Goal: Task Accomplishment & Management: Complete application form

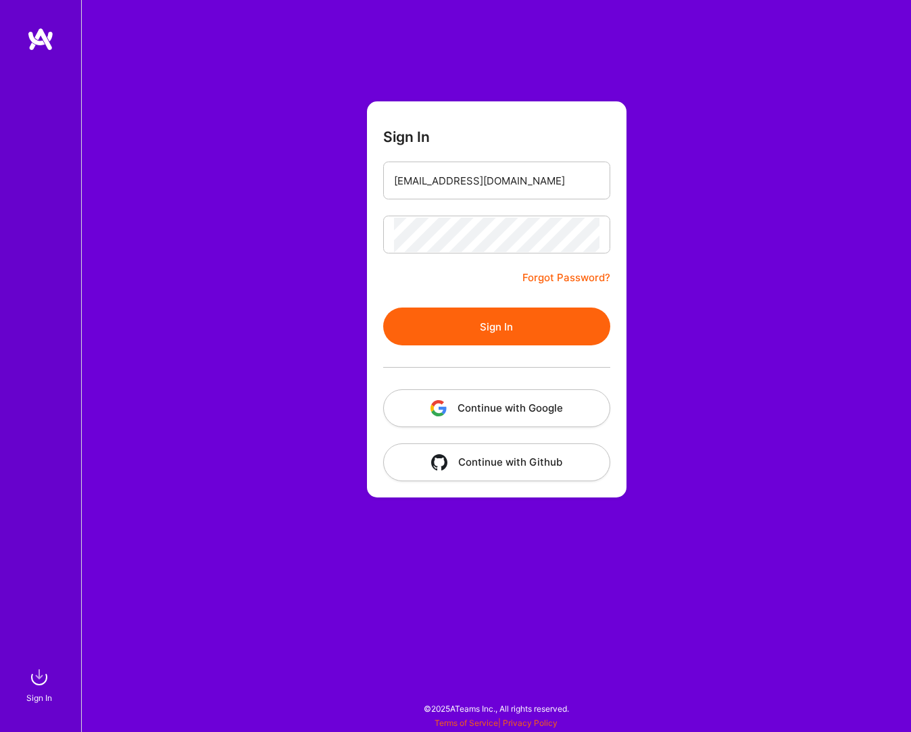
click at [516, 332] on button "Sign In" at bounding box center [496, 326] width 227 height 38
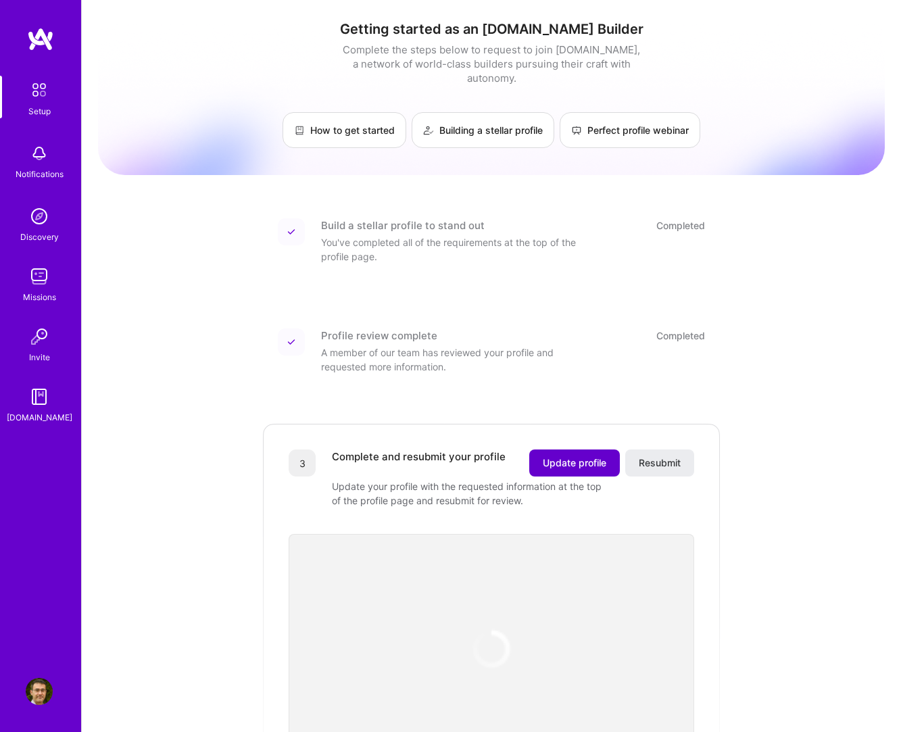
click at [576, 456] on span "Update profile" at bounding box center [575, 463] width 64 height 14
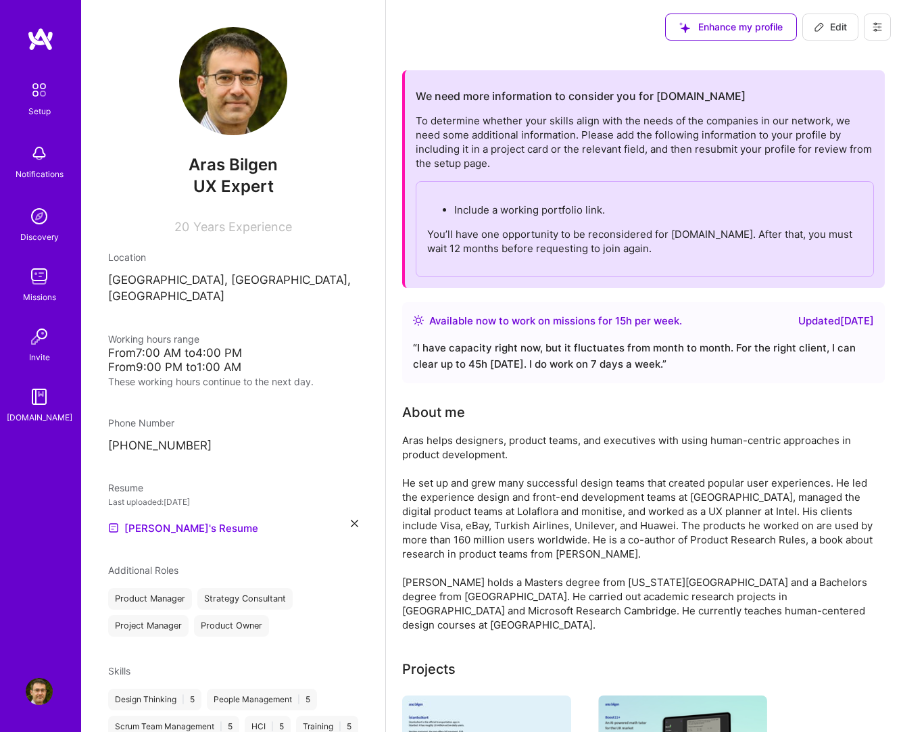
click at [822, 29] on icon at bounding box center [819, 27] width 11 height 11
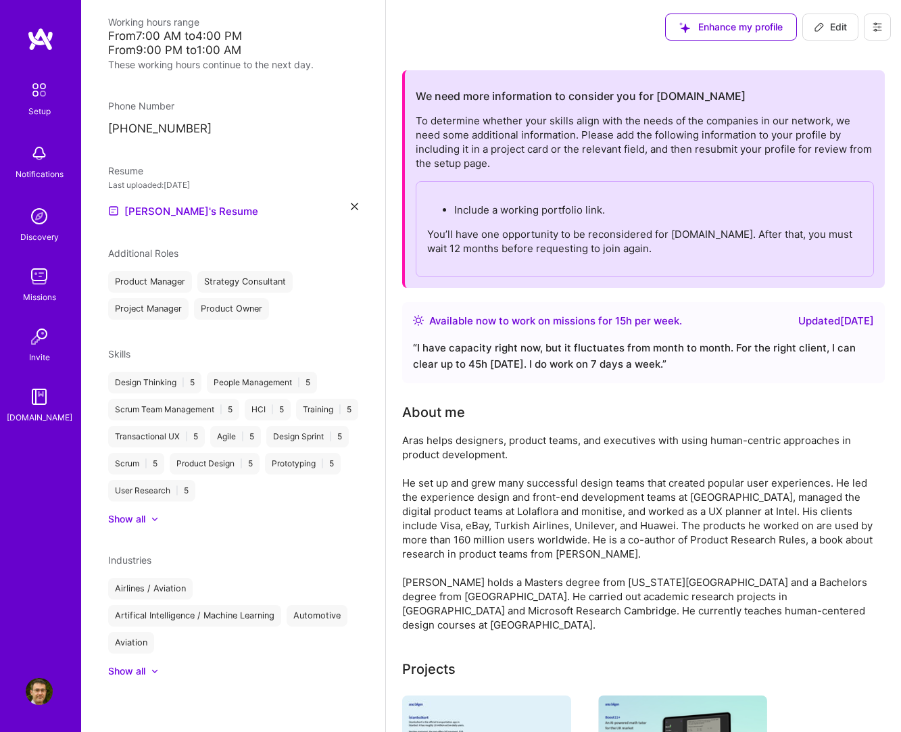
select select "TR"
select select "Right Now"
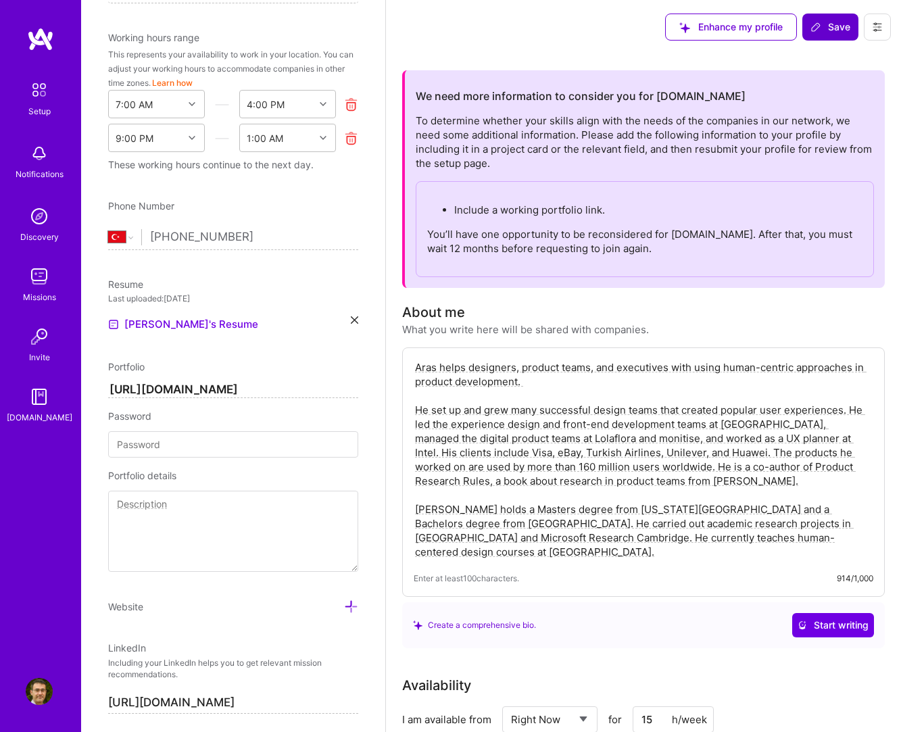
scroll to position [380, 0]
click at [233, 391] on input "https://www.arasbilgen.com/" at bounding box center [233, 390] width 250 height 16
click at [217, 445] on input at bounding box center [233, 445] width 250 height 26
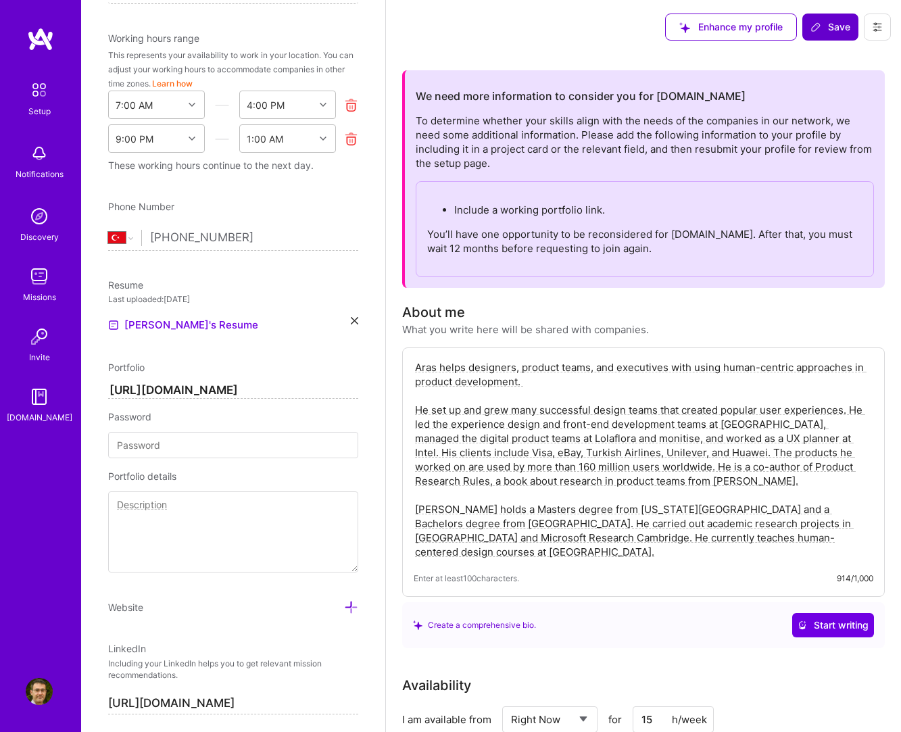
click at [233, 393] on input "https://www.arasbilgen.com/" at bounding box center [233, 390] width 250 height 16
paste input "1drv.ms/b/c/9b3d6e535e2b3455/ET4LdqjVo89BveTPd7reDYgBp-7tdHcViQZCOsXjt40CAA?e=s…"
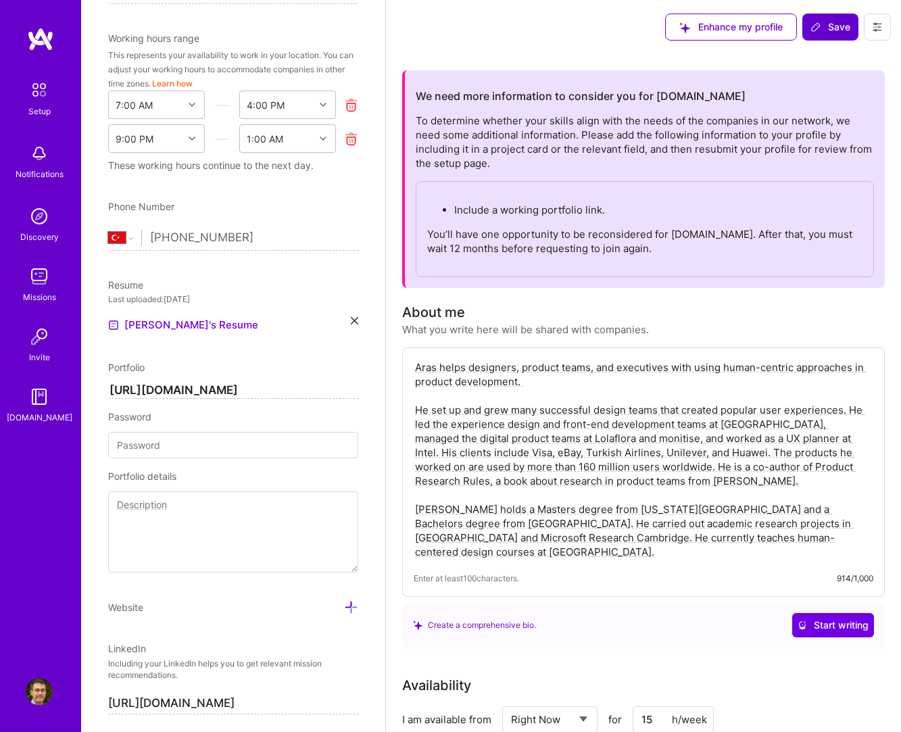
type input "[URL][DOMAIN_NAME]"
click at [247, 445] on input at bounding box center [233, 445] width 250 height 26
type input "atode765"
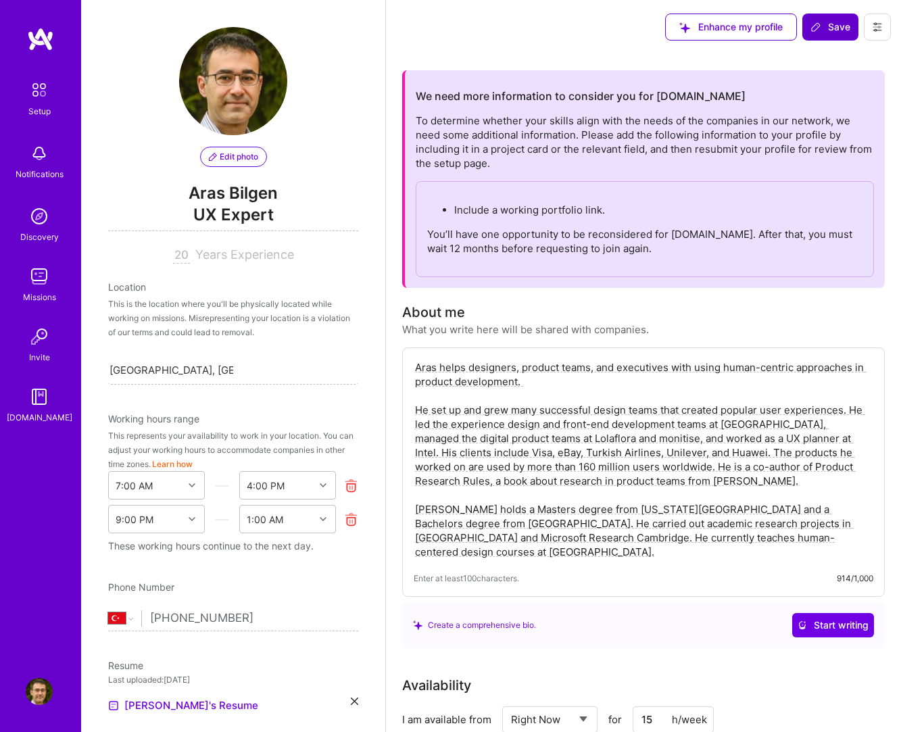
click at [834, 28] on span "Save" at bounding box center [830, 27] width 40 height 14
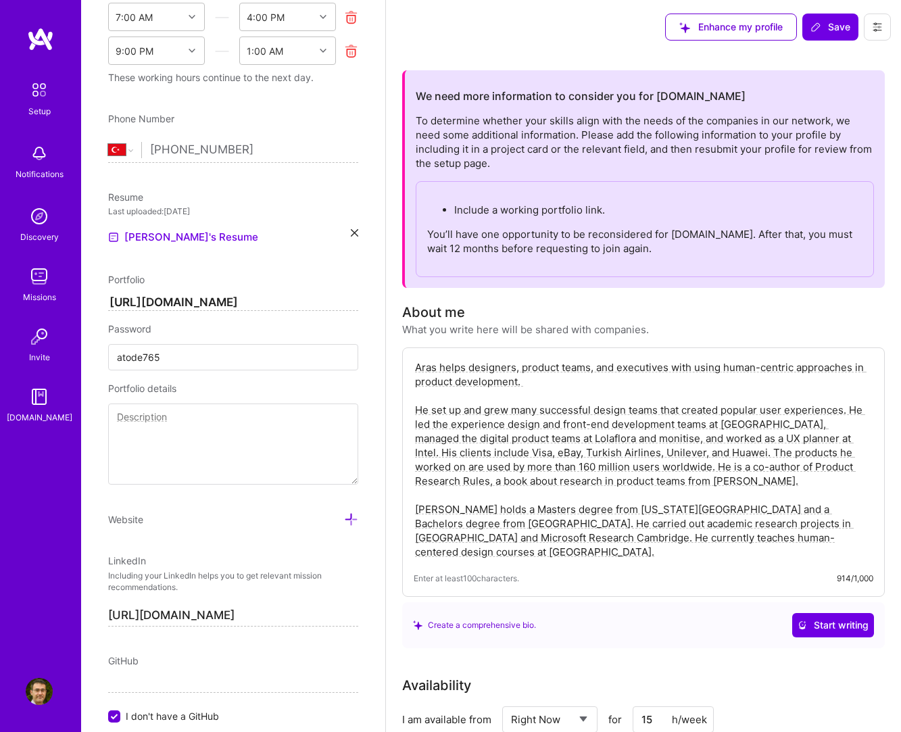
scroll to position [473, 0]
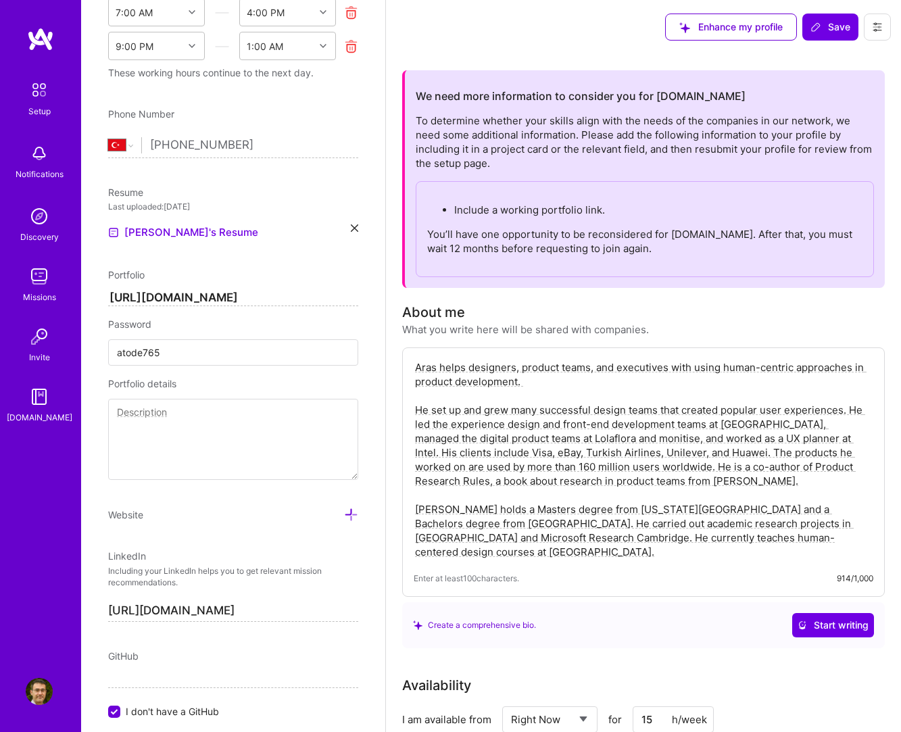
click at [218, 450] on textarea at bounding box center [233, 439] width 250 height 81
type textarea "Portfolio as of [DATE]"
click at [837, 23] on span "Save" at bounding box center [830, 27] width 40 height 14
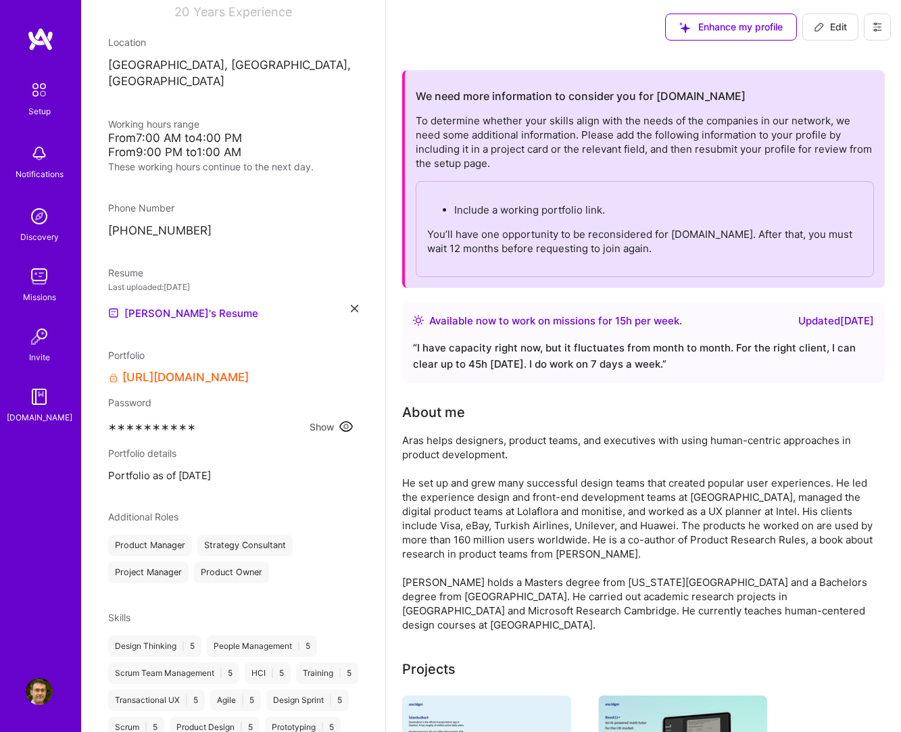
scroll to position [0, 0]
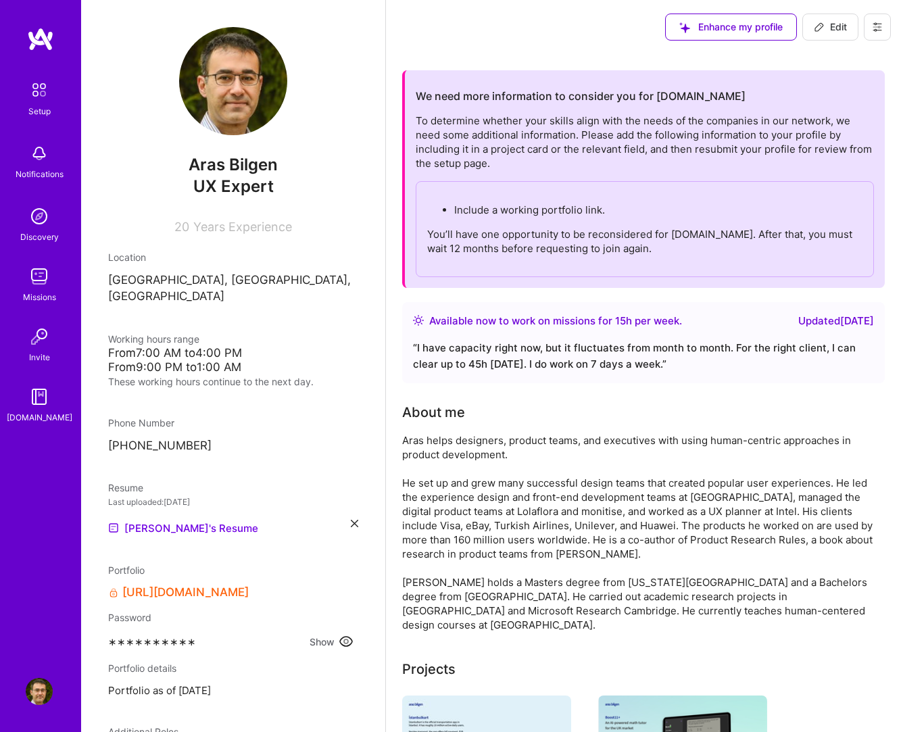
click at [49, 90] on img at bounding box center [39, 90] width 28 height 28
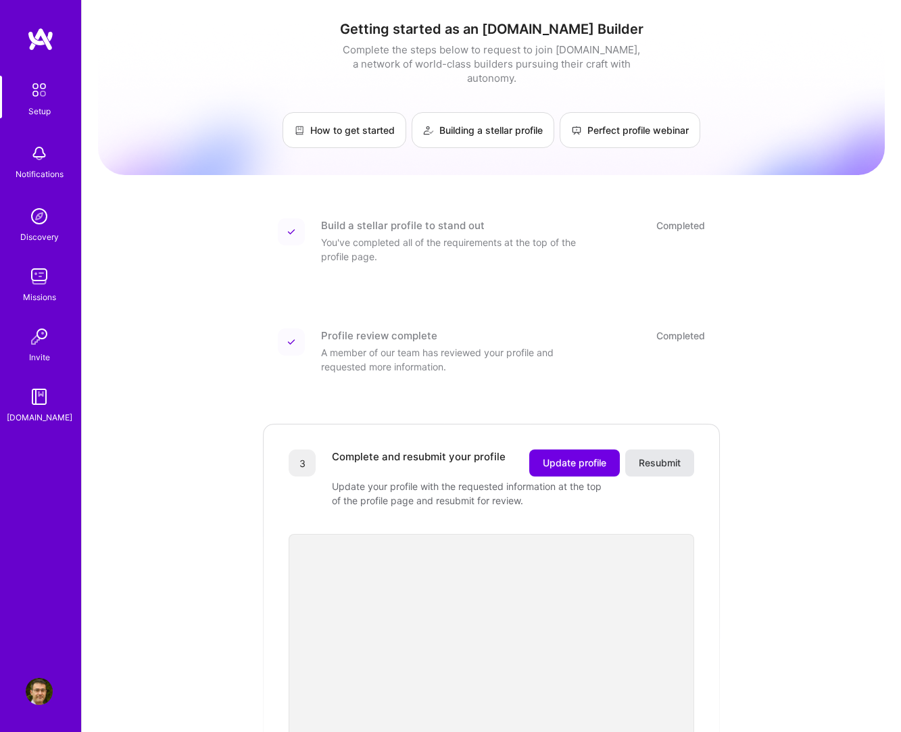
click at [662, 456] on span "Resubmit" at bounding box center [660, 463] width 42 height 14
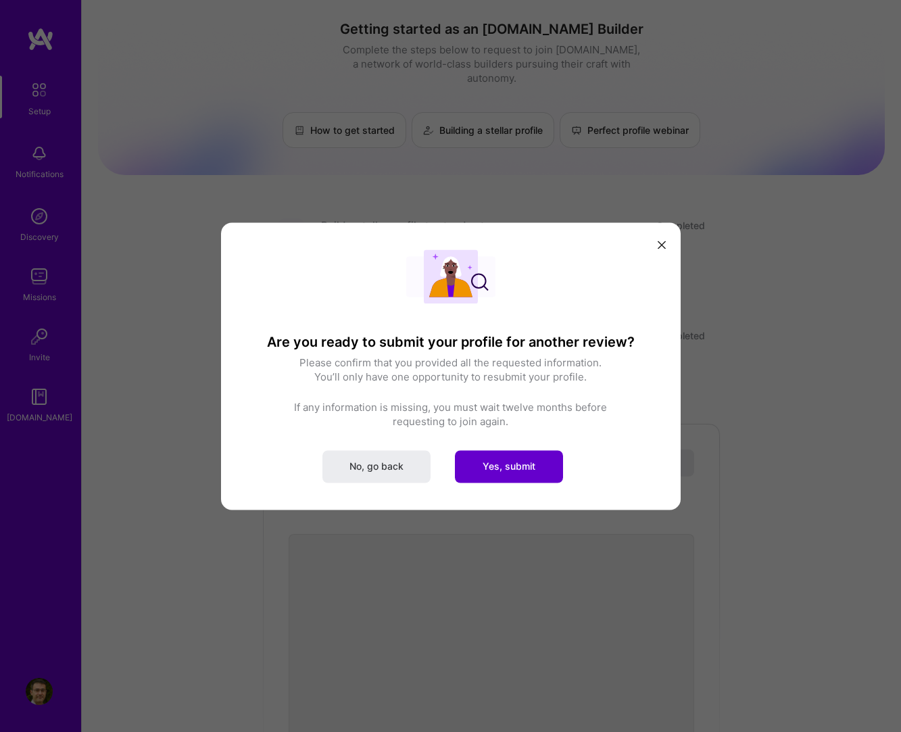
click at [501, 470] on span "Yes, submit" at bounding box center [509, 467] width 53 height 14
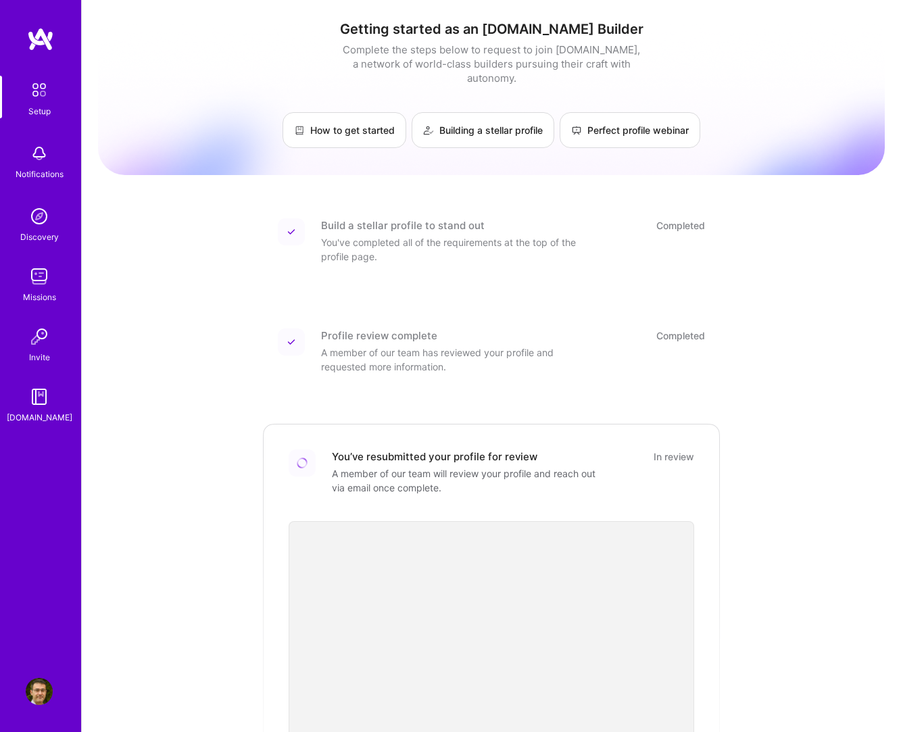
scroll to position [345, 0]
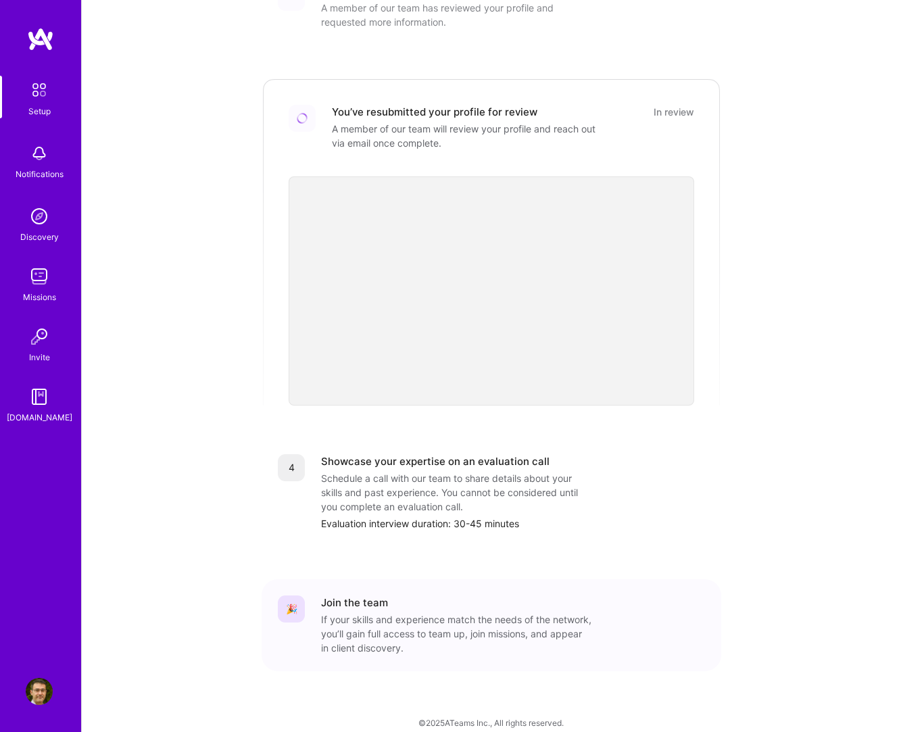
click at [47, 269] on img at bounding box center [39, 276] width 27 height 27
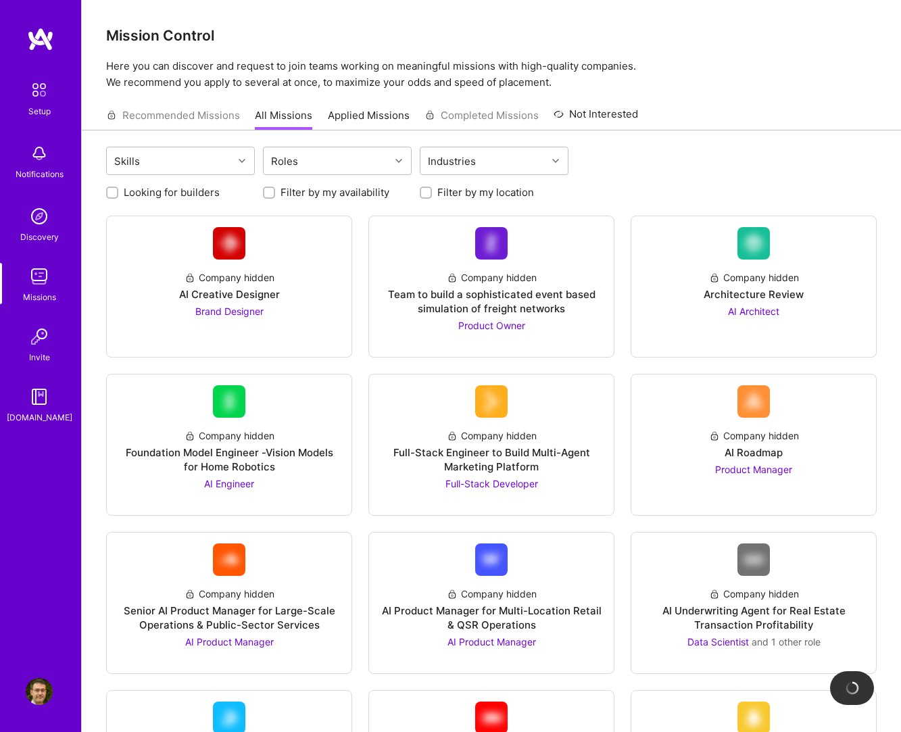
click at [295, 163] on div "Roles" at bounding box center [285, 161] width 34 height 20
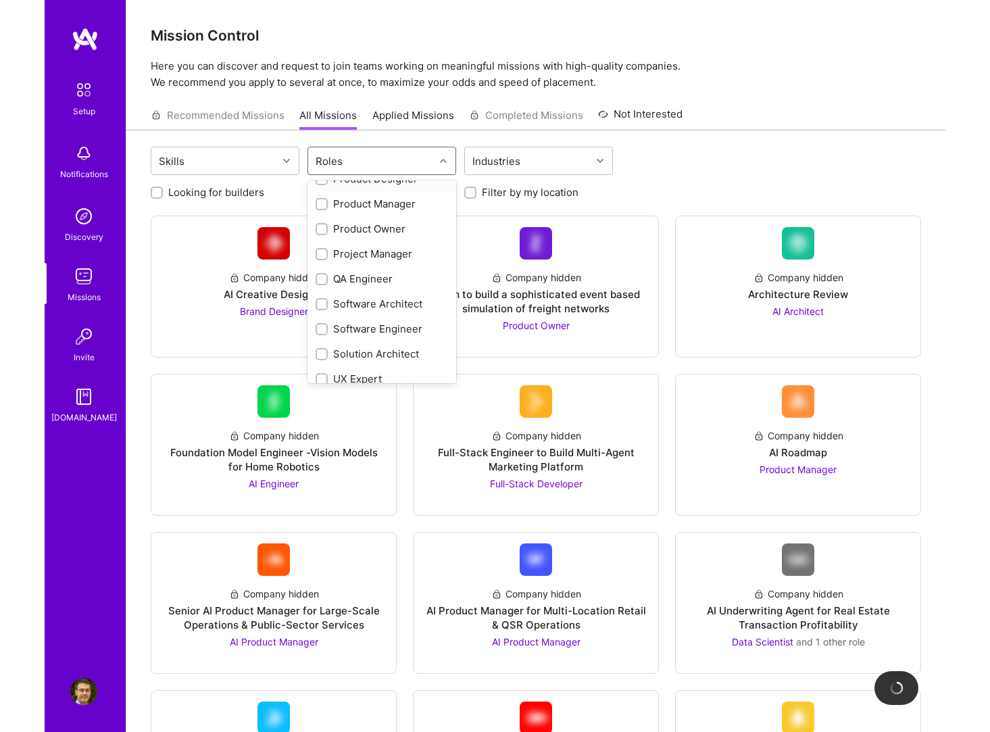
scroll to position [478, 0]
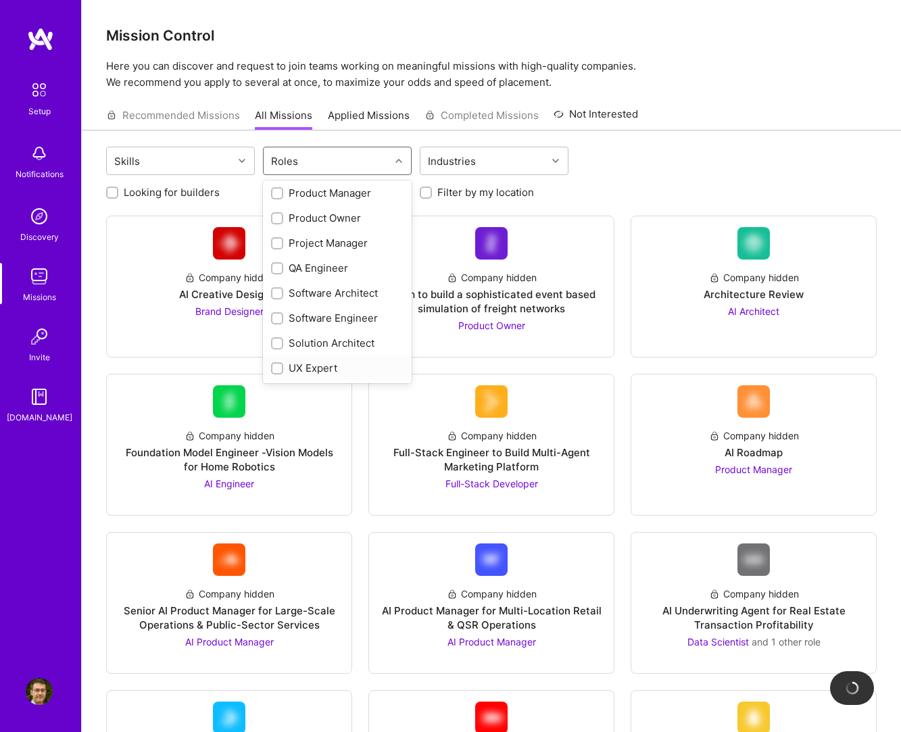
click at [276, 371] on input "checkbox" at bounding box center [278, 368] width 9 height 9
checkbox input "true"
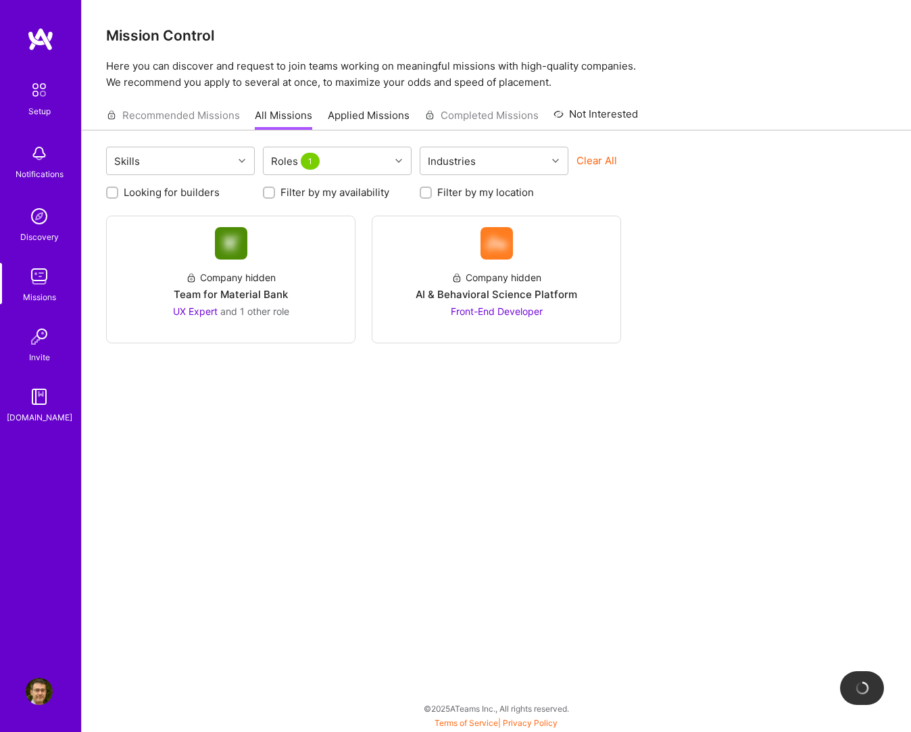
click at [251, 595] on div "Skills Roles 1 Industries Clear All Looking for builders Filter by my availabil…" at bounding box center [496, 422] width 829 height 585
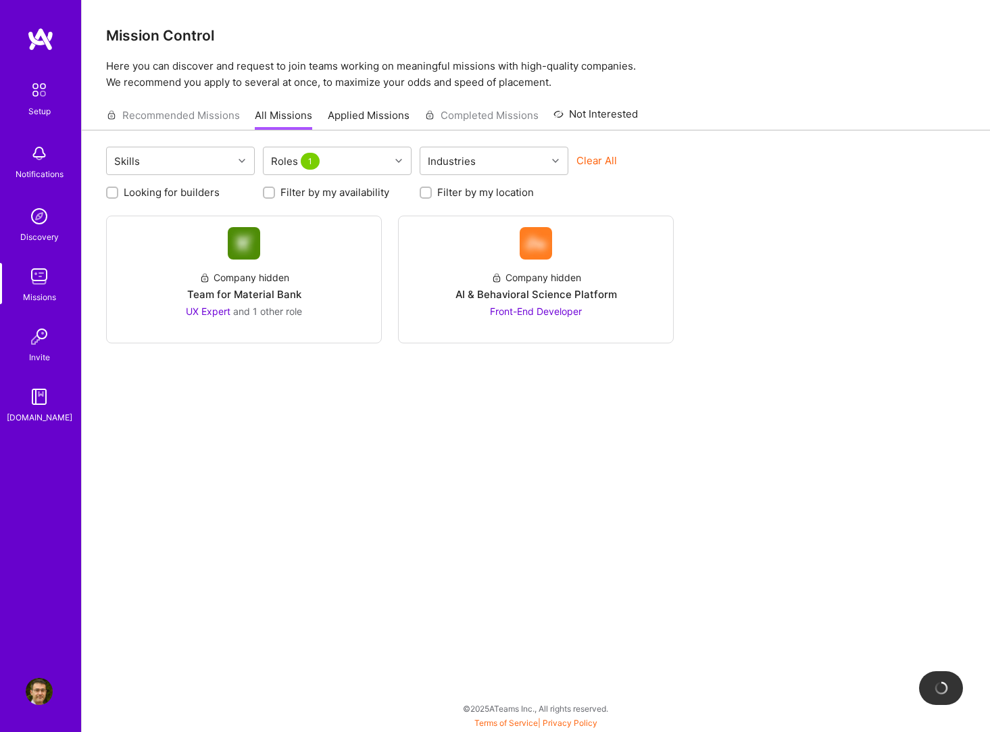
click at [184, 190] on label "Looking for builders" at bounding box center [172, 192] width 96 height 14
click at [118, 190] on input "Looking for builders" at bounding box center [113, 193] width 9 height 9
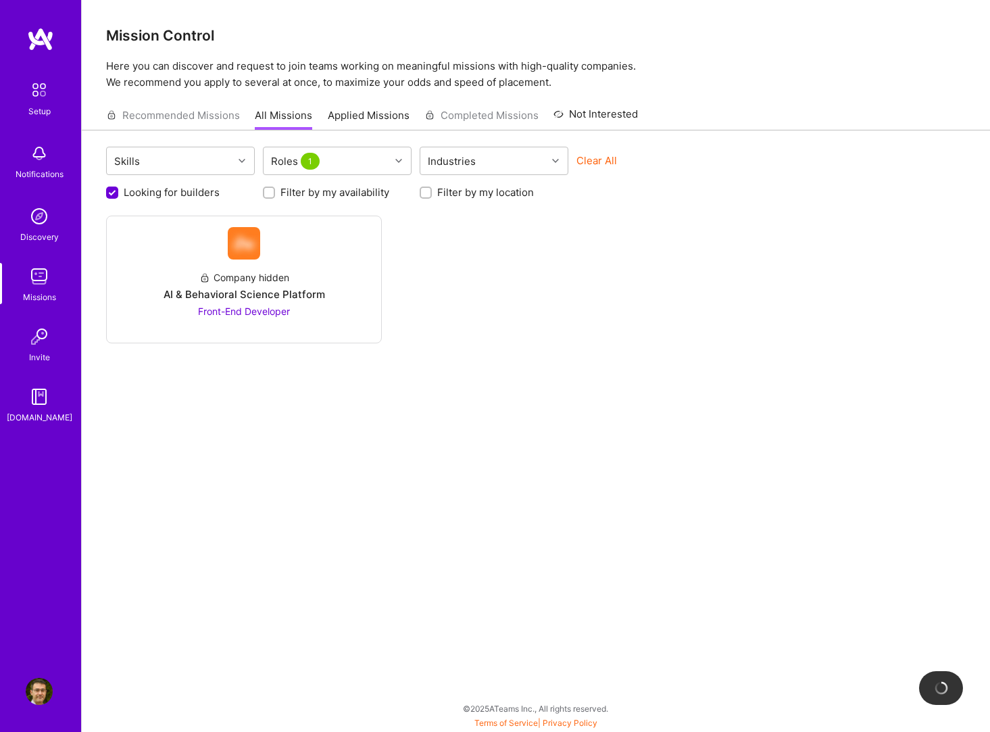
click at [184, 190] on label "Looking for builders" at bounding box center [172, 192] width 96 height 14
click at [120, 190] on input "Looking for builders" at bounding box center [113, 193] width 12 height 12
checkbox input "false"
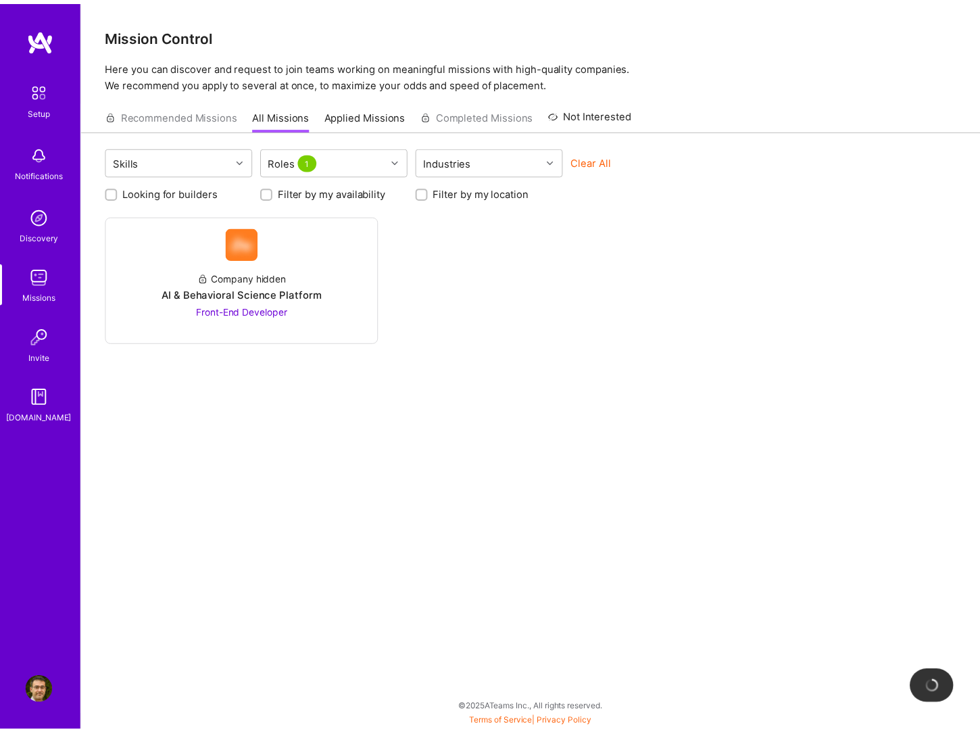
scroll to position [1, 0]
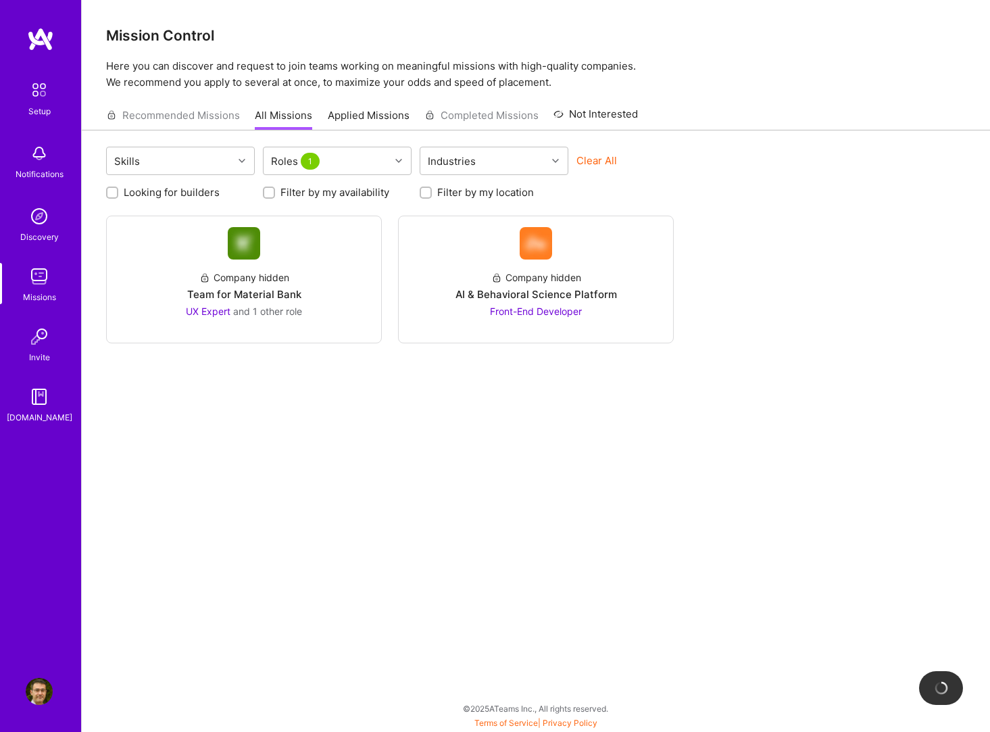
click at [47, 105] on div "Setup" at bounding box center [39, 111] width 22 height 14
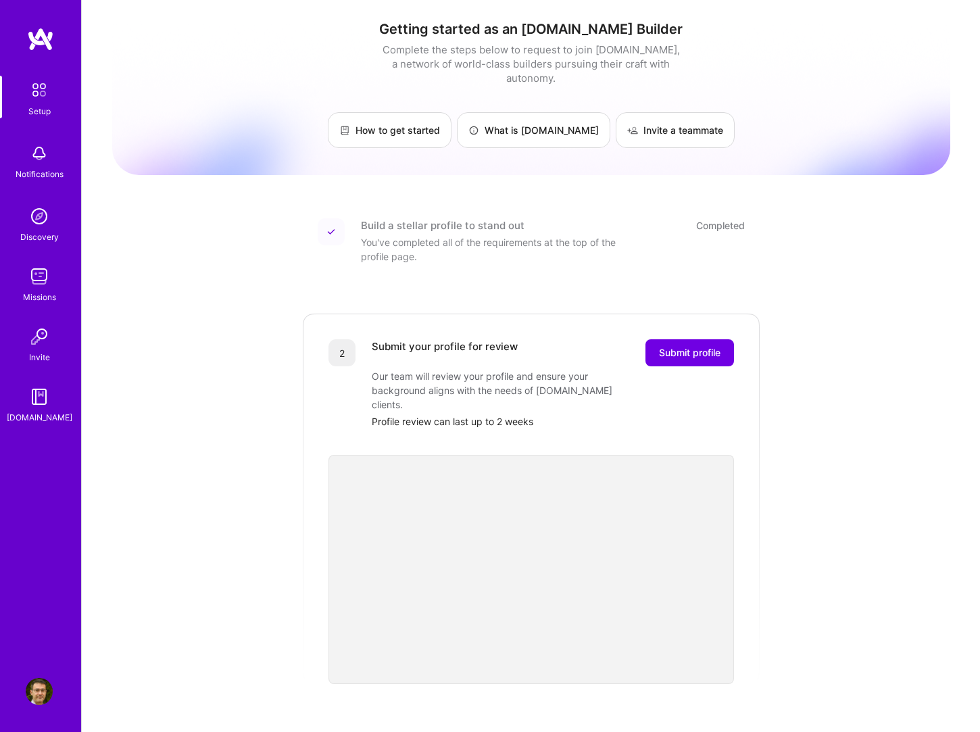
click at [53, 87] on img at bounding box center [39, 90] width 28 height 28
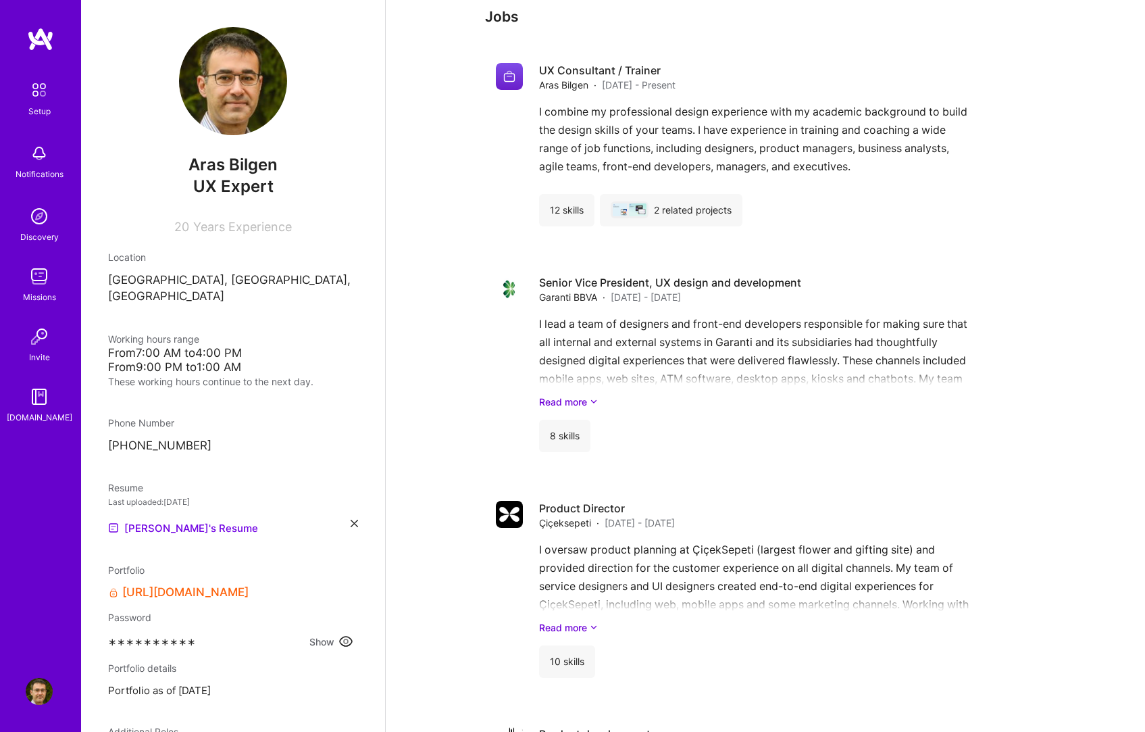
scroll to position [405, 0]
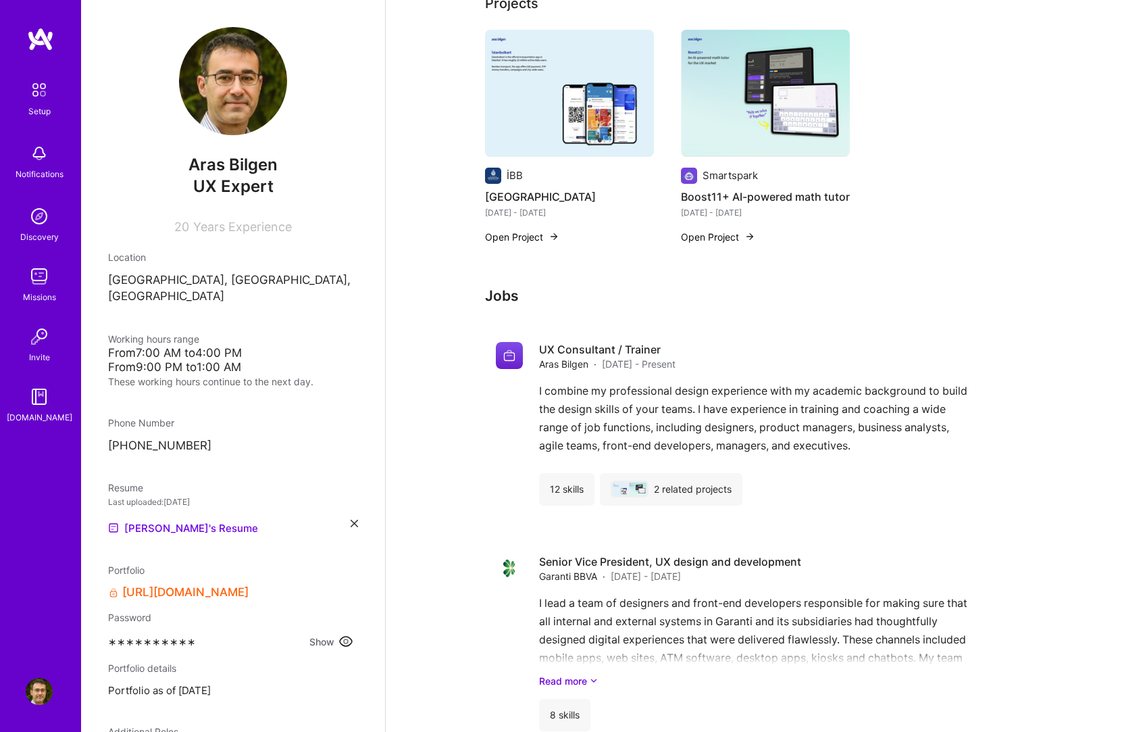
click at [45, 97] on img at bounding box center [39, 90] width 28 height 28
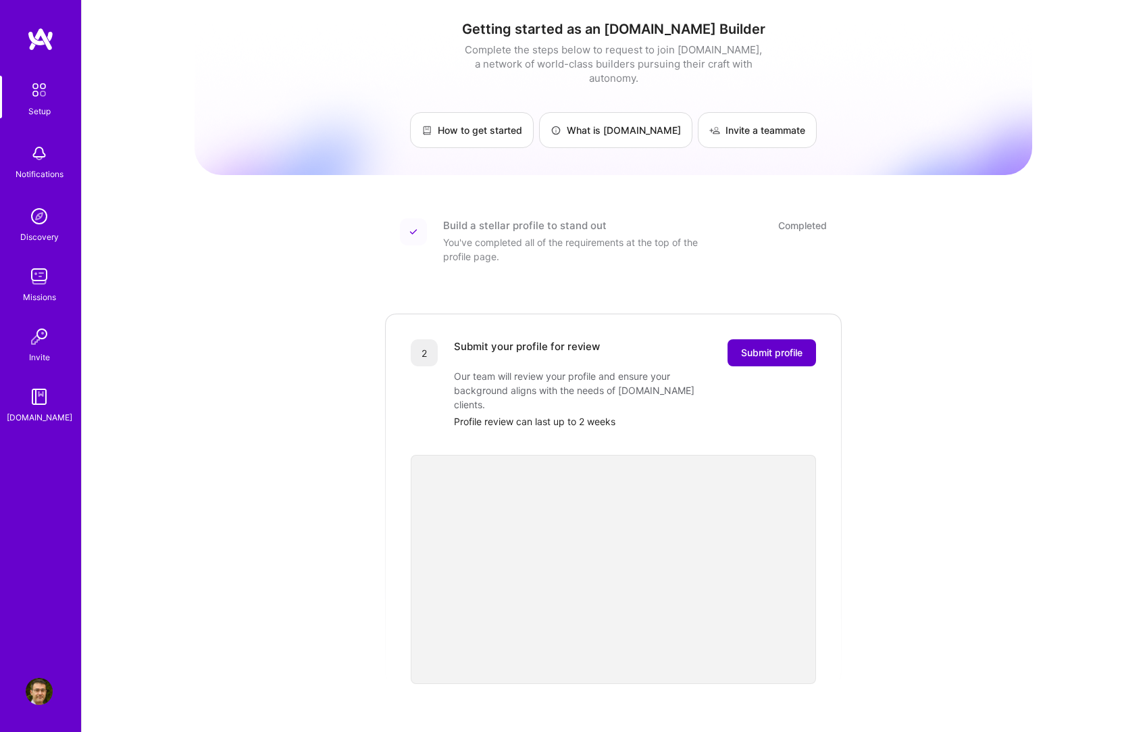
click at [781, 346] on span "Submit profile" at bounding box center [771, 353] width 61 height 14
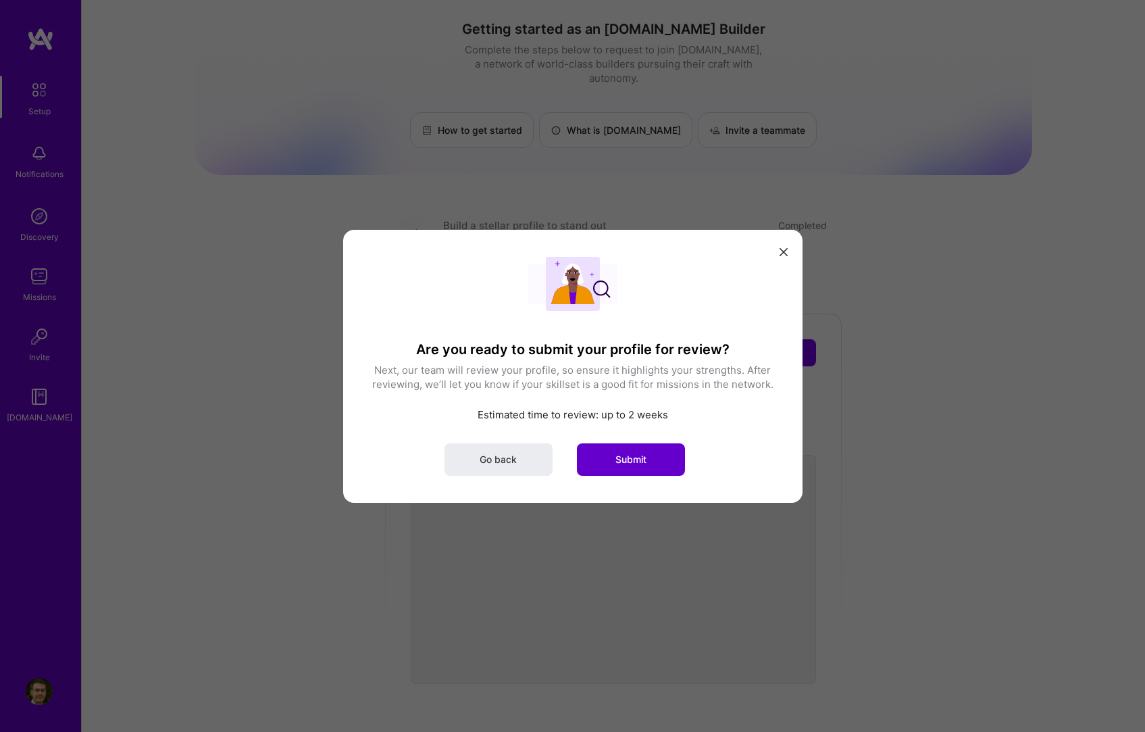
click at [640, 466] on button "Submit" at bounding box center [631, 459] width 108 height 32
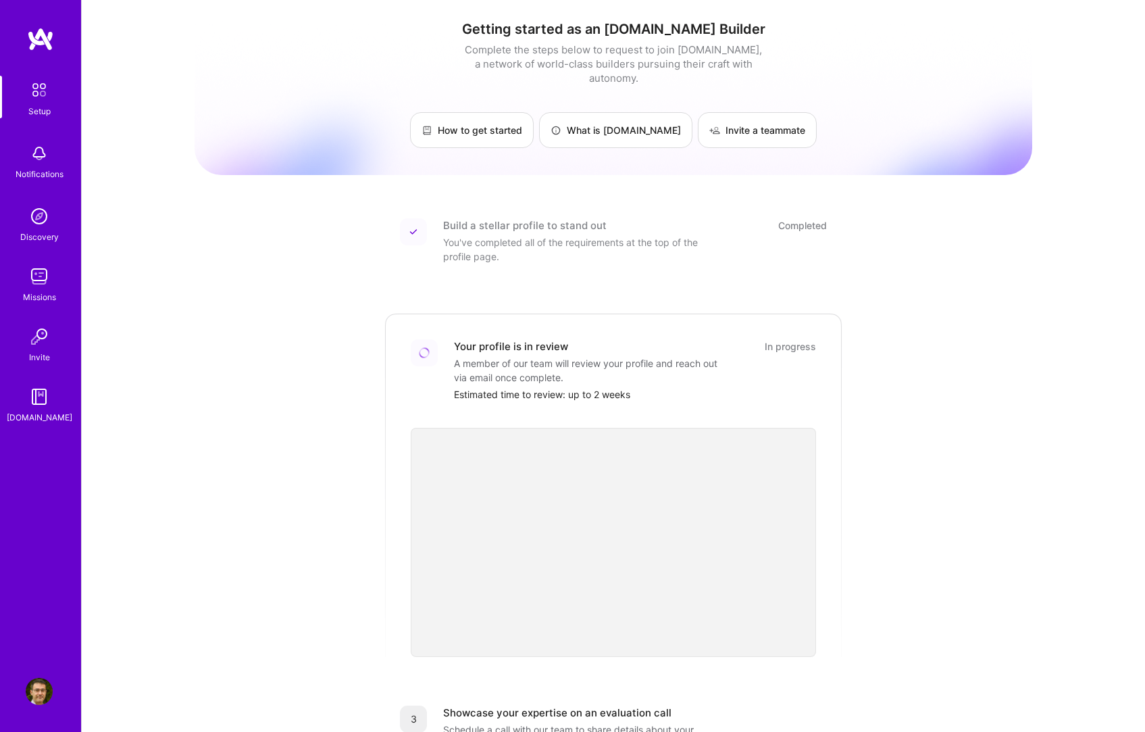
click at [43, 159] on img at bounding box center [39, 153] width 27 height 27
click at [36, 225] on img at bounding box center [39, 216] width 27 height 27
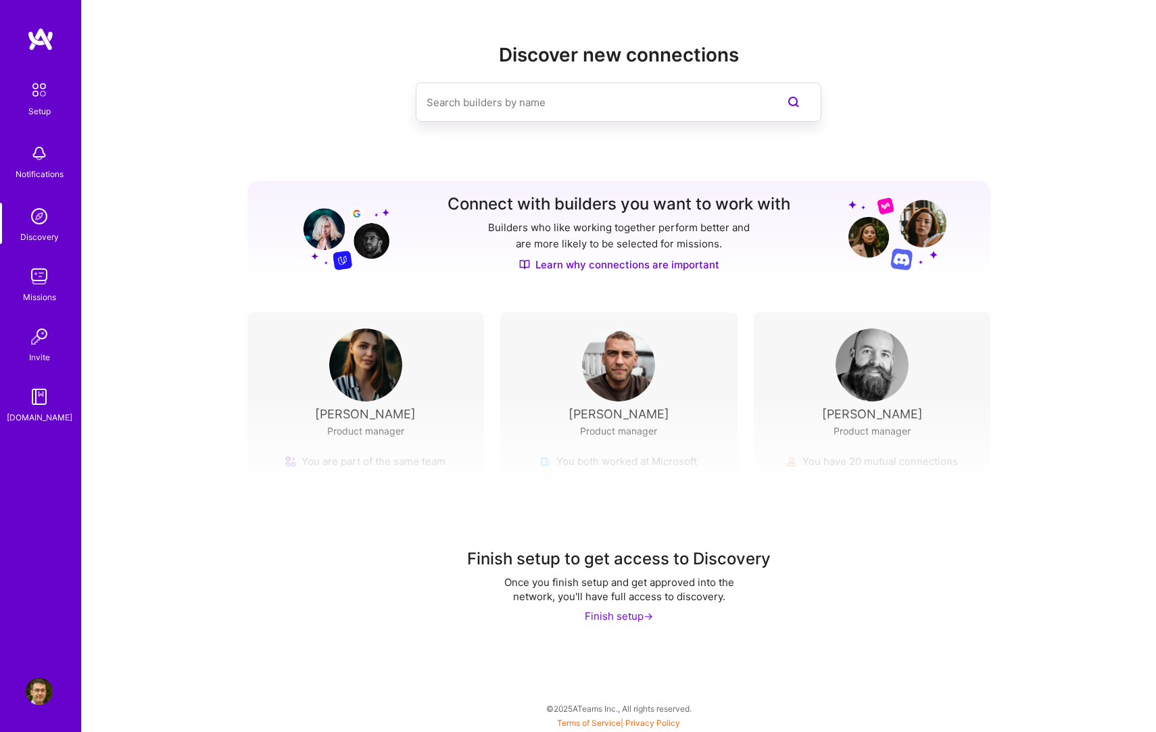
click at [30, 209] on img at bounding box center [39, 216] width 27 height 27
click at [48, 269] on img at bounding box center [39, 276] width 27 height 27
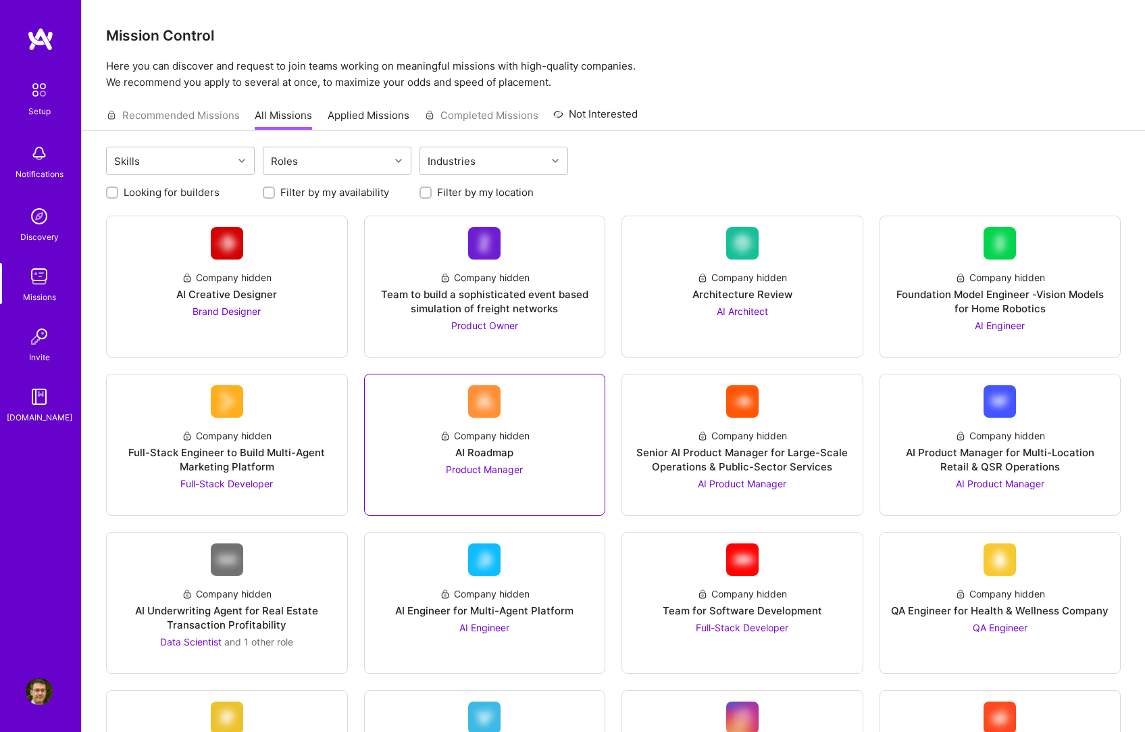
click at [442, 491] on div at bounding box center [485, 496] width 219 height 11
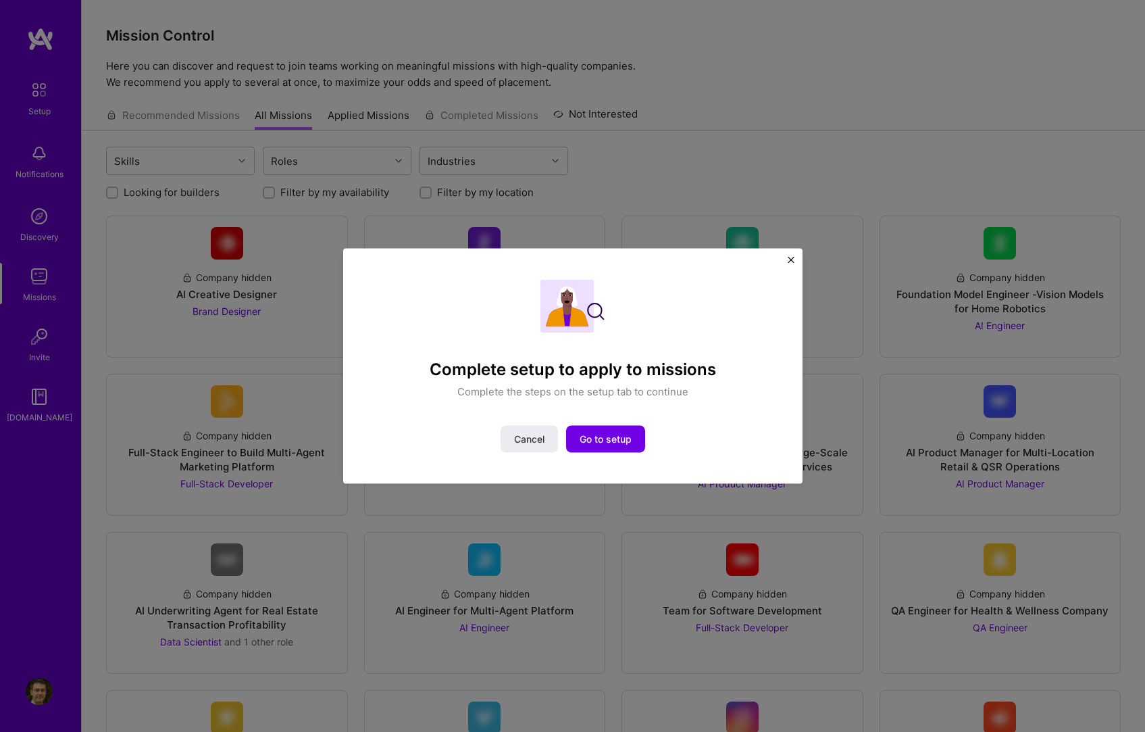
click at [794, 263] on img "Close" at bounding box center [791, 259] width 7 height 7
